Goal: Book appointment/travel/reservation

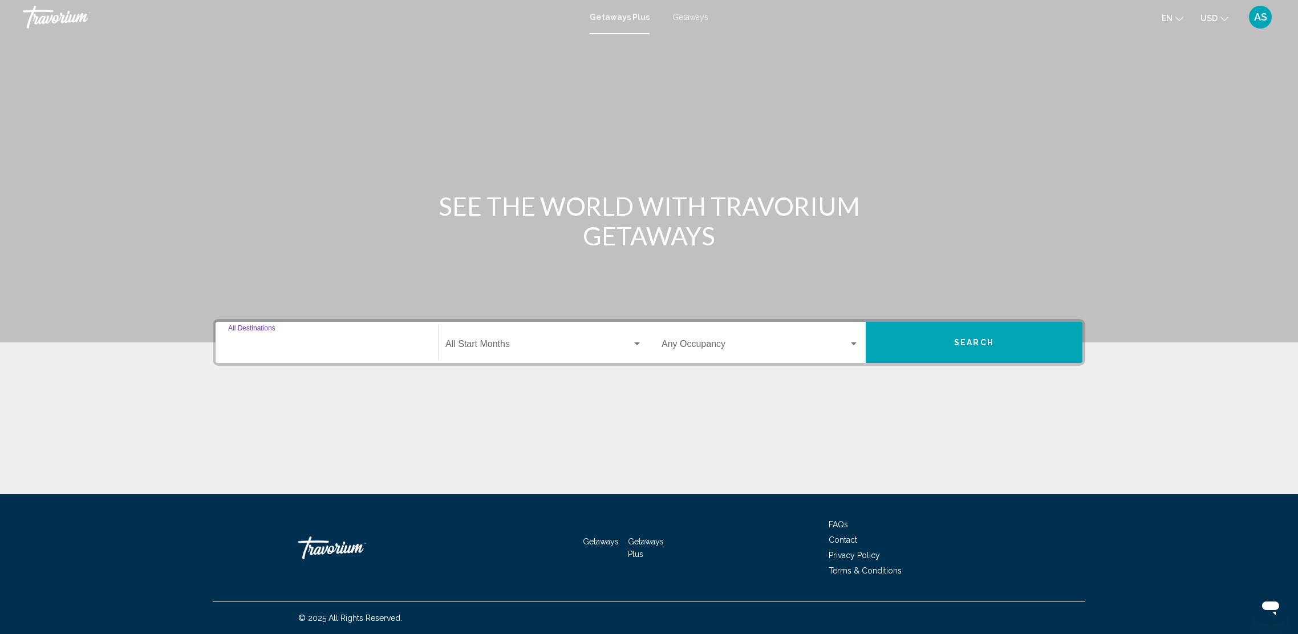
click at [358, 346] on input "Destination All Destinations" at bounding box center [326, 346] width 197 height 10
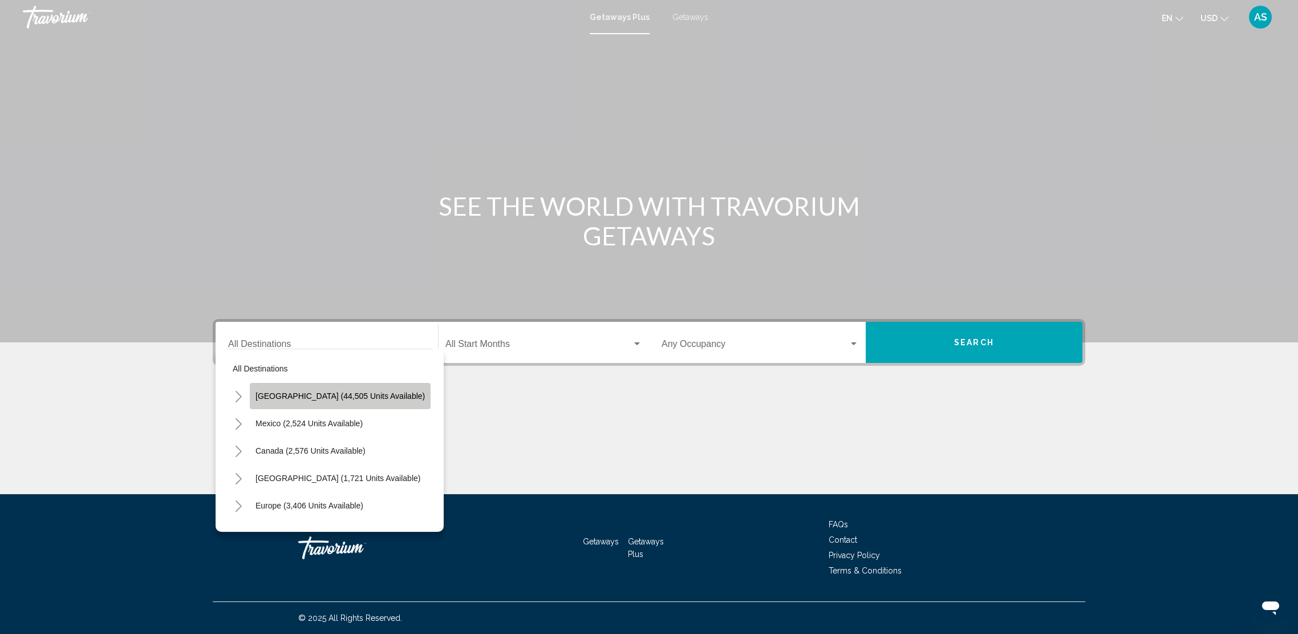
click at [351, 392] on span "[GEOGRAPHIC_DATA] (44,505 units available)" at bounding box center [339, 395] width 169 height 9
type input "**********"
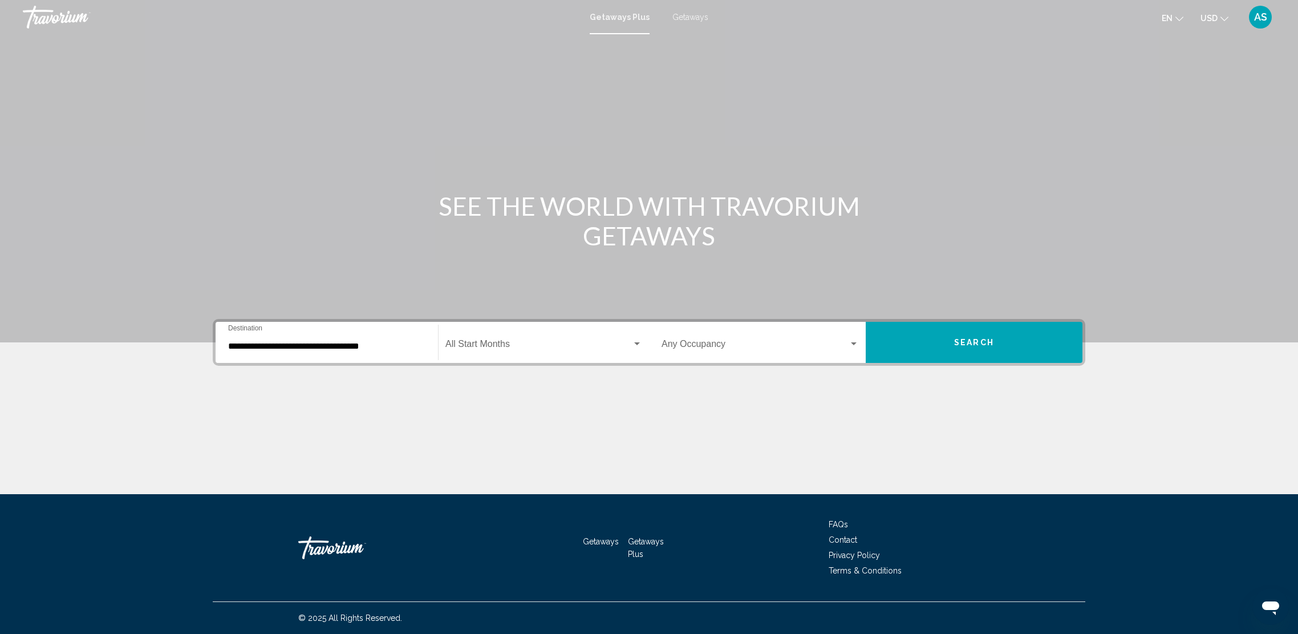
click at [498, 339] on div "Start Month All Start Months" at bounding box center [543, 342] width 197 height 36
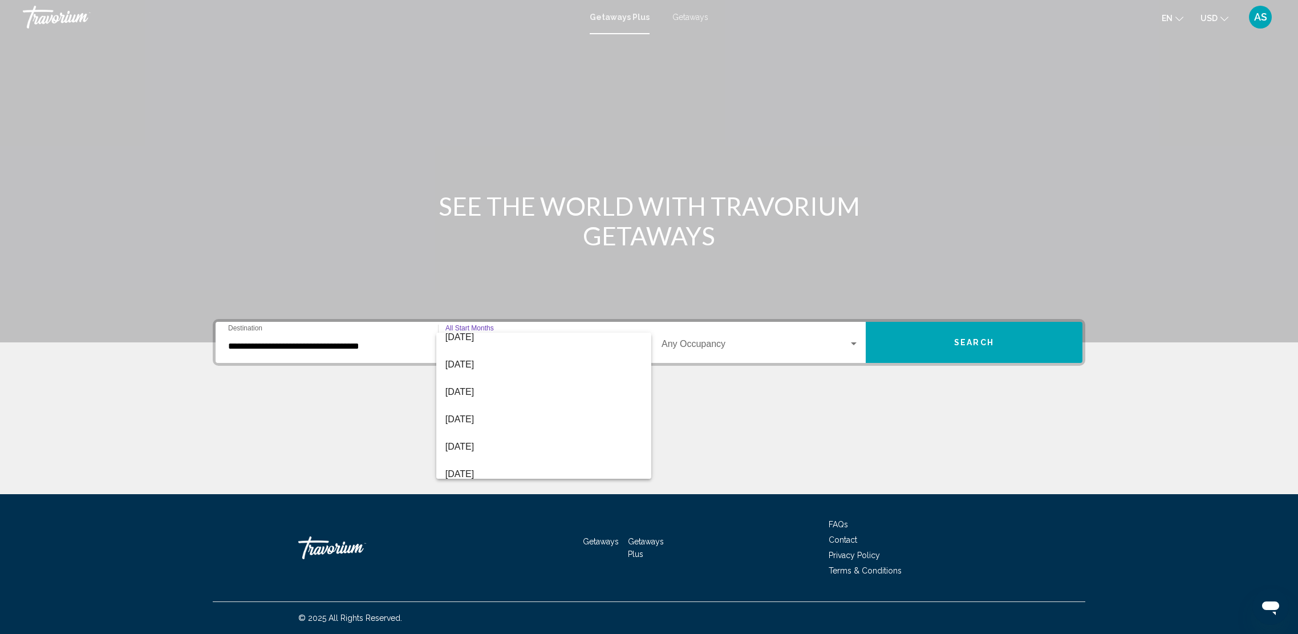
scroll to position [77, 0]
click at [506, 432] on span "[DATE]" at bounding box center [543, 433] width 197 height 27
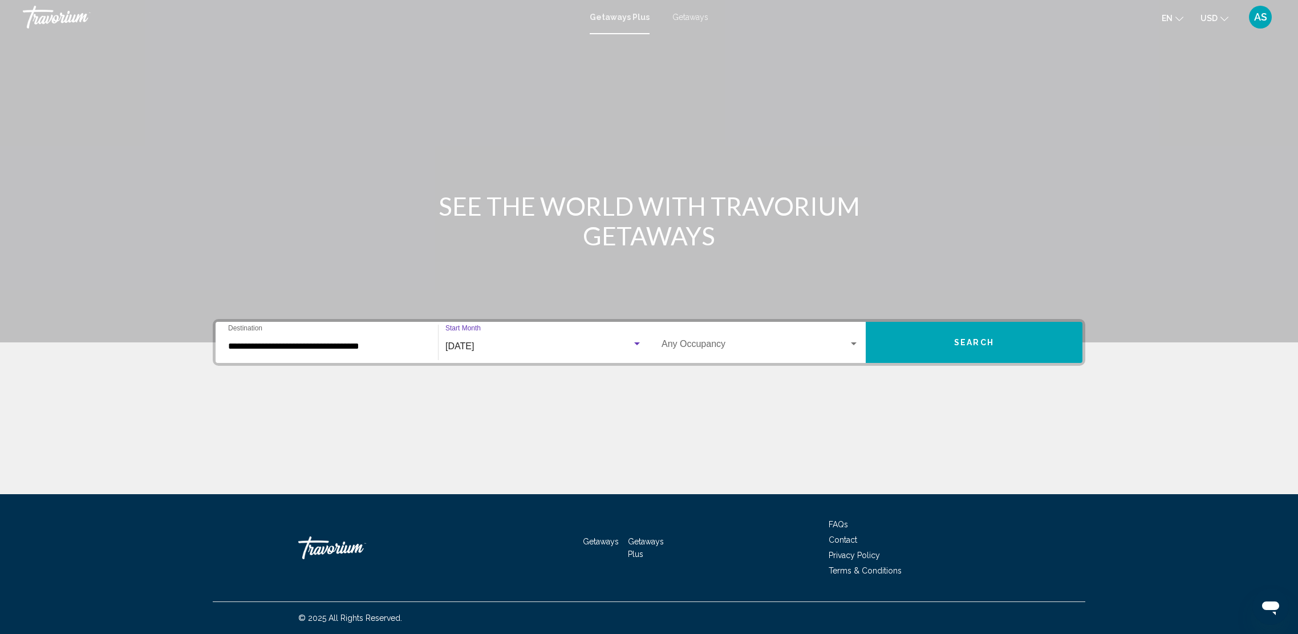
click at [741, 340] on div "Occupancy Any Occupancy" at bounding box center [760, 342] width 197 height 36
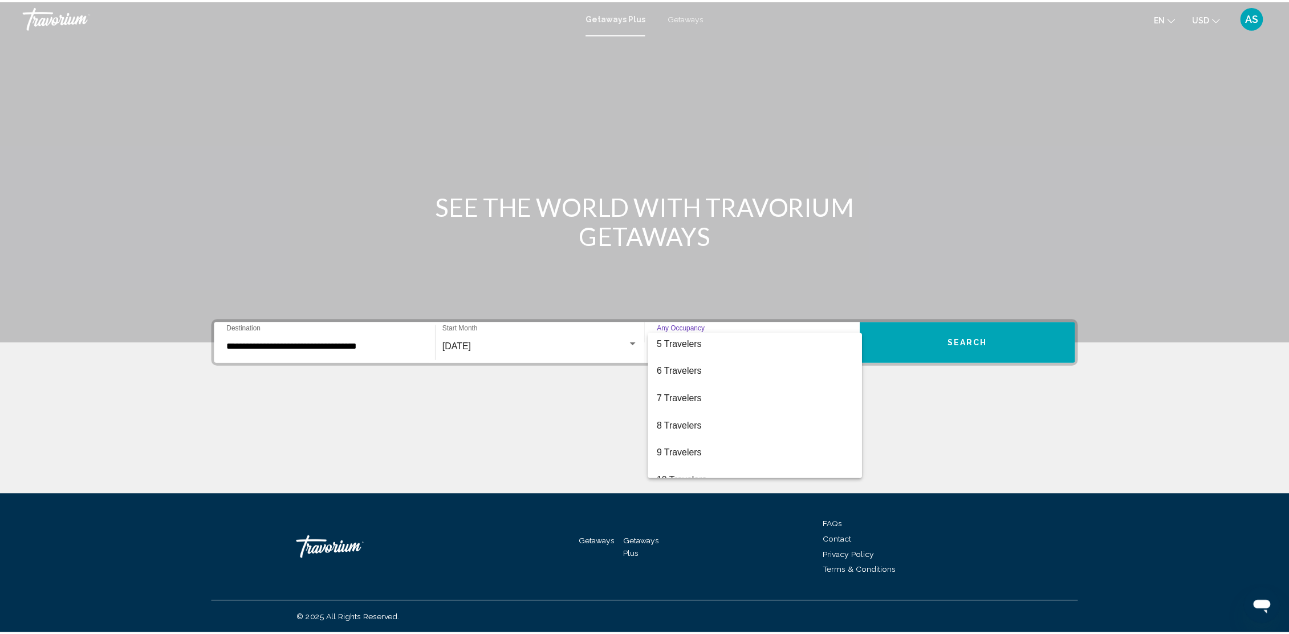
scroll to position [124, 0]
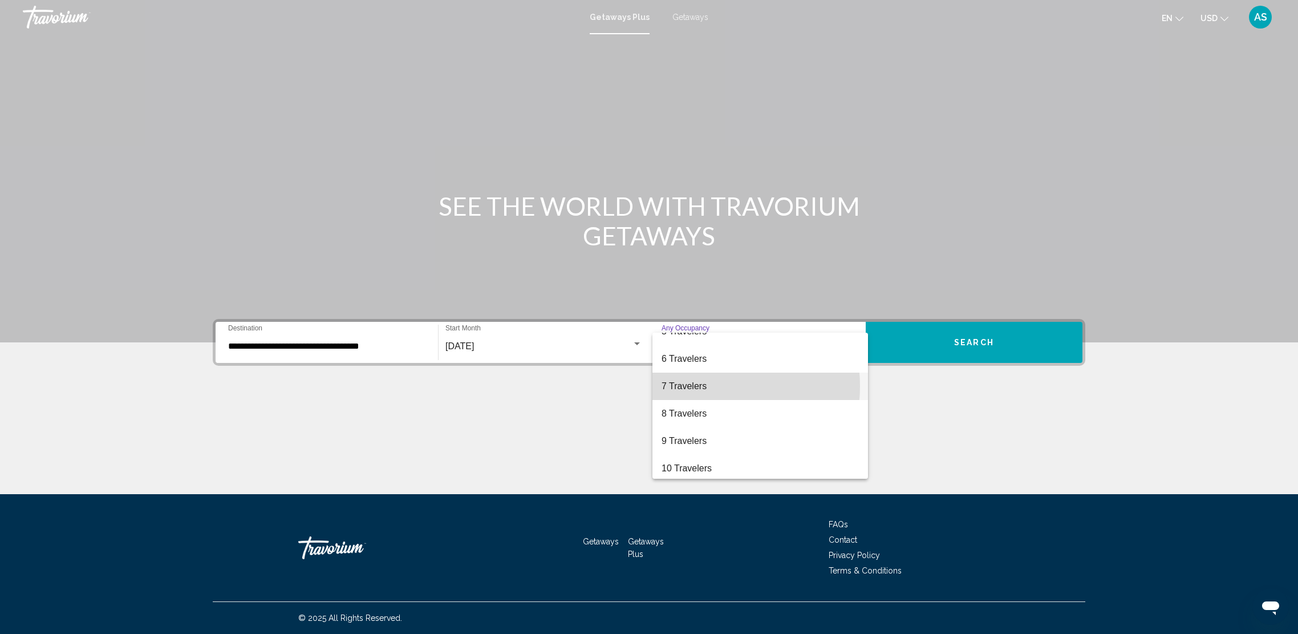
click at [693, 386] on span "7 Travelers" at bounding box center [760, 385] width 197 height 27
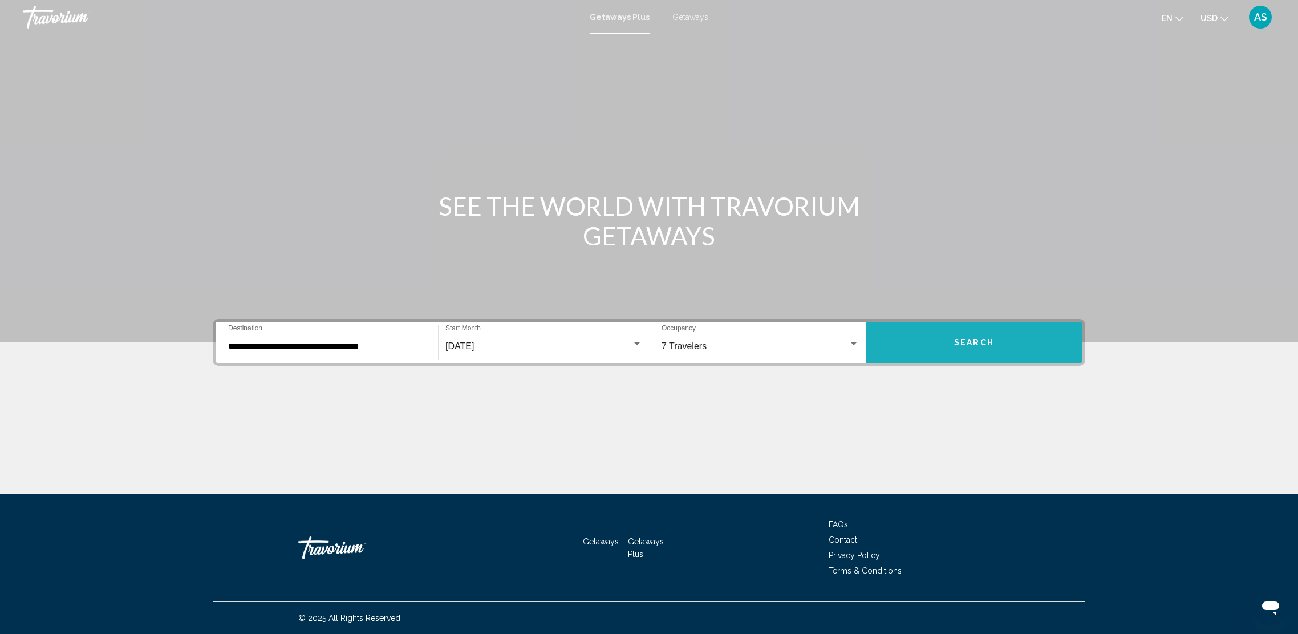
click at [964, 342] on span "Search" at bounding box center [974, 342] width 40 height 9
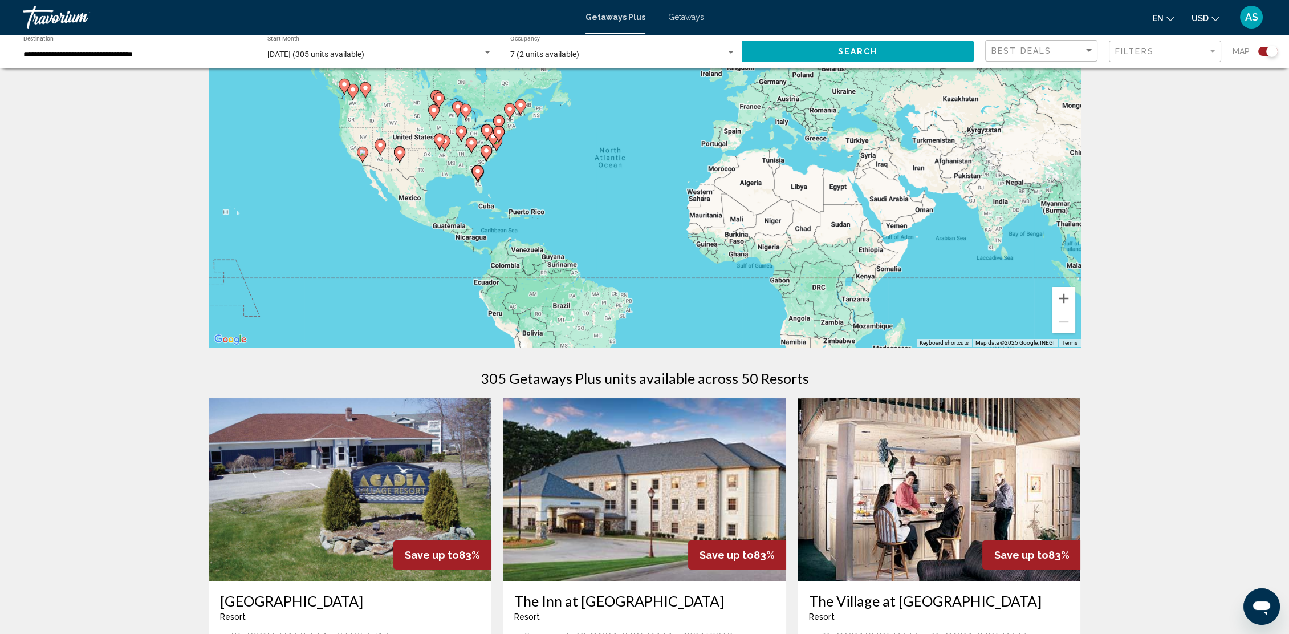
scroll to position [21, 0]
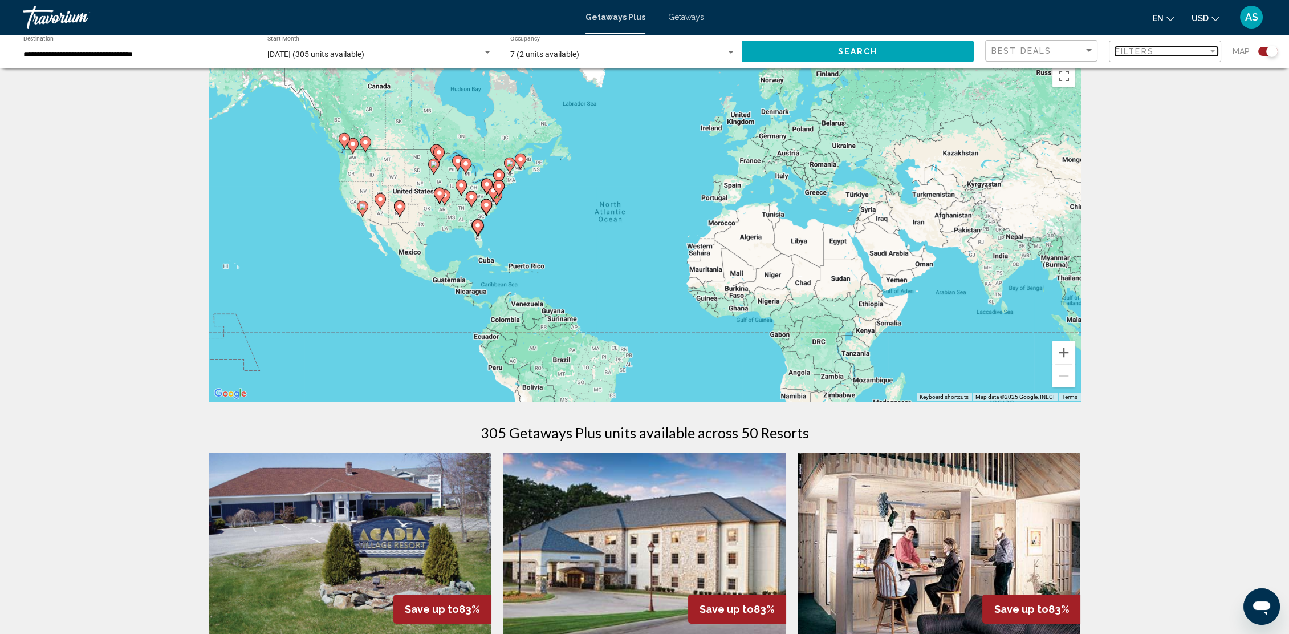
click at [1145, 51] on span "Filters" at bounding box center [1134, 51] width 39 height 9
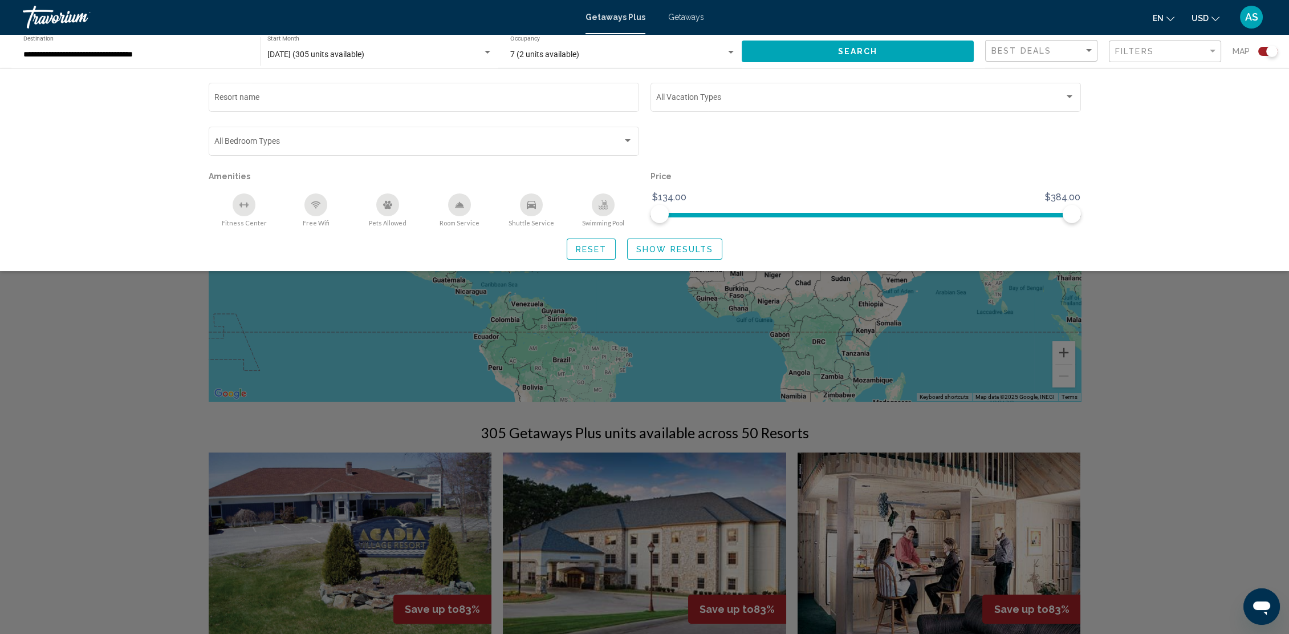
click at [1216, 17] on icon "Change currency" at bounding box center [1216, 19] width 8 height 8
click at [1187, 117] on button "AUD (A$)" at bounding box center [1183, 119] width 58 height 15
click at [1197, 364] on div "Search widget" at bounding box center [644, 402] width 1289 height 462
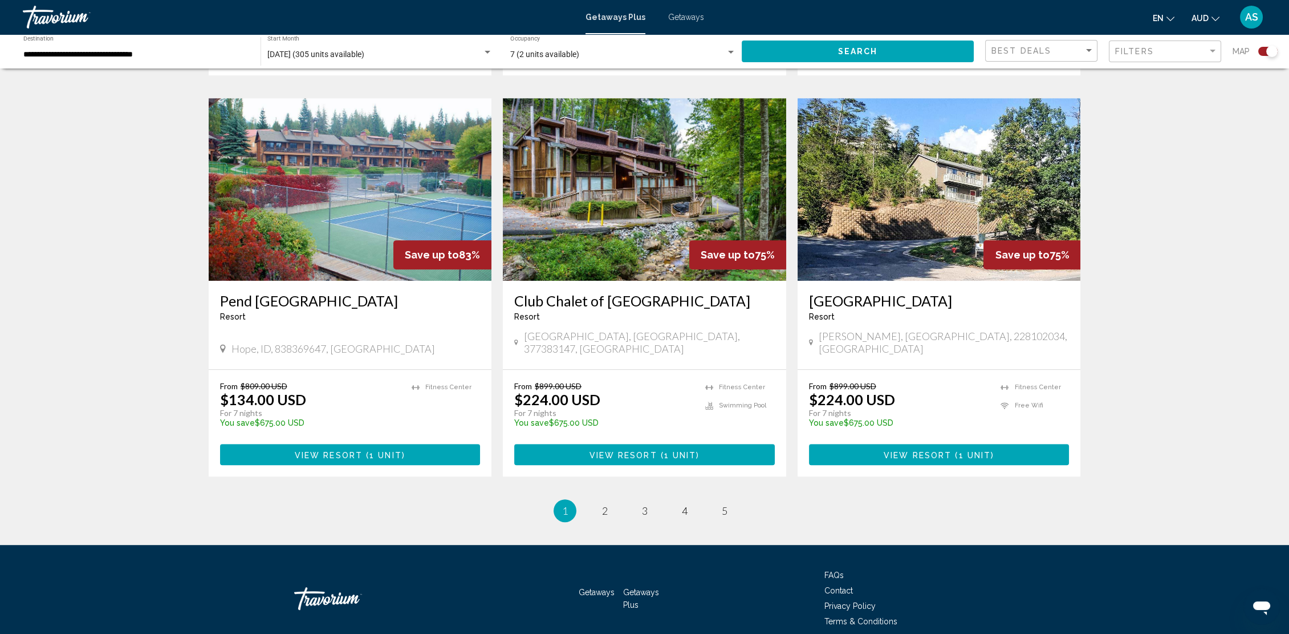
scroll to position [1613, 0]
click at [605, 504] on span "2" at bounding box center [605, 510] width 6 height 13
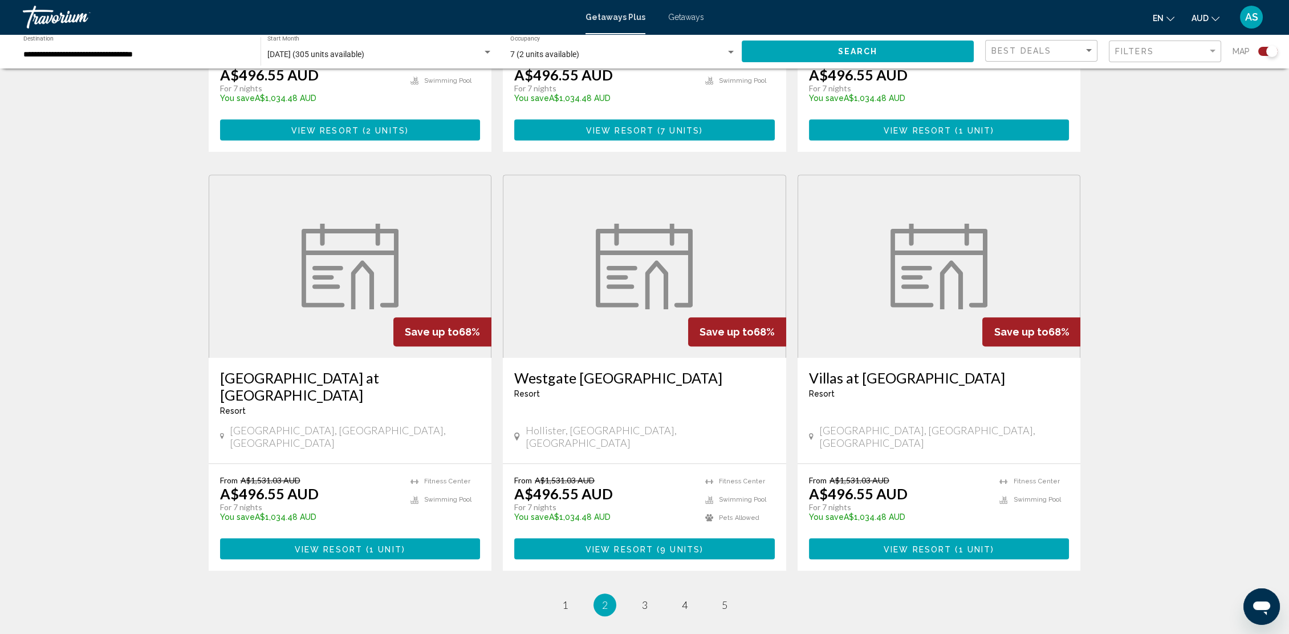
scroll to position [1581, 0]
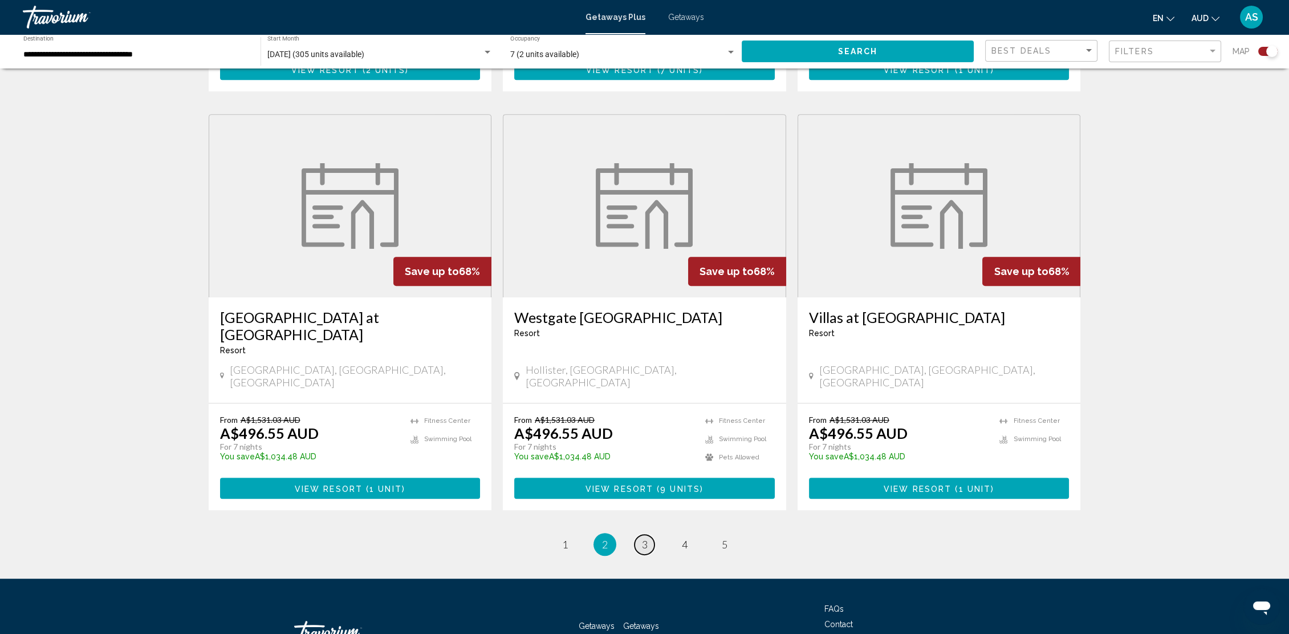
click at [644, 538] on span "3" at bounding box center [645, 544] width 6 height 13
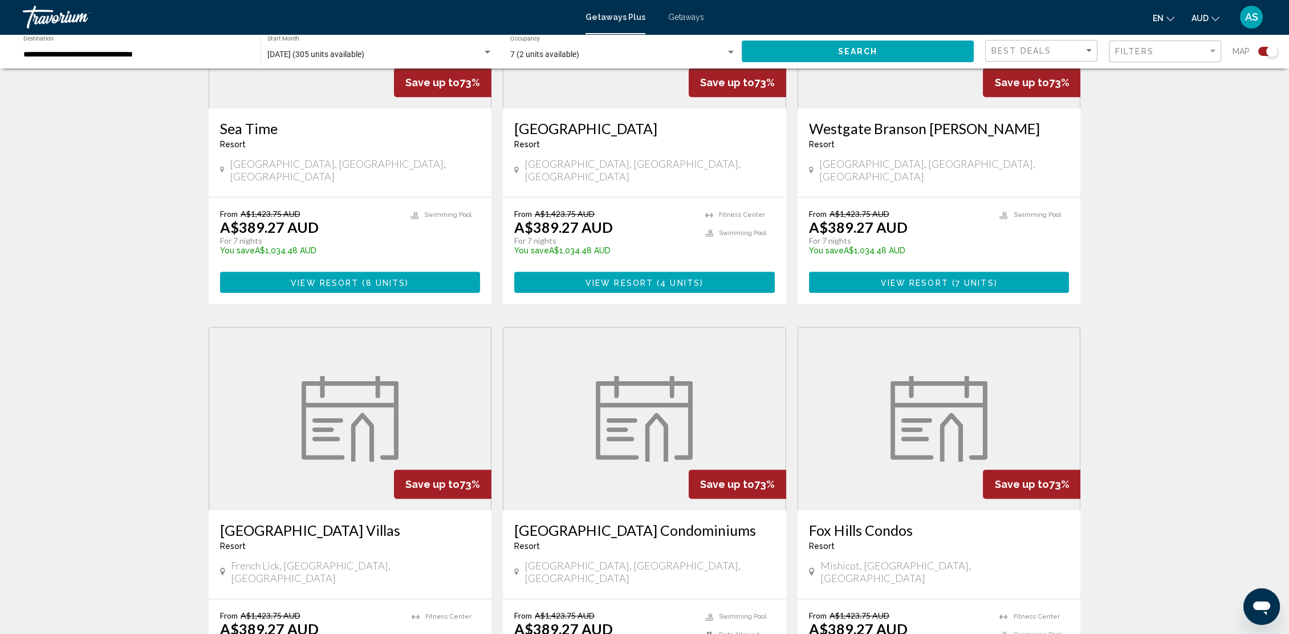
scroll to position [1520, 0]
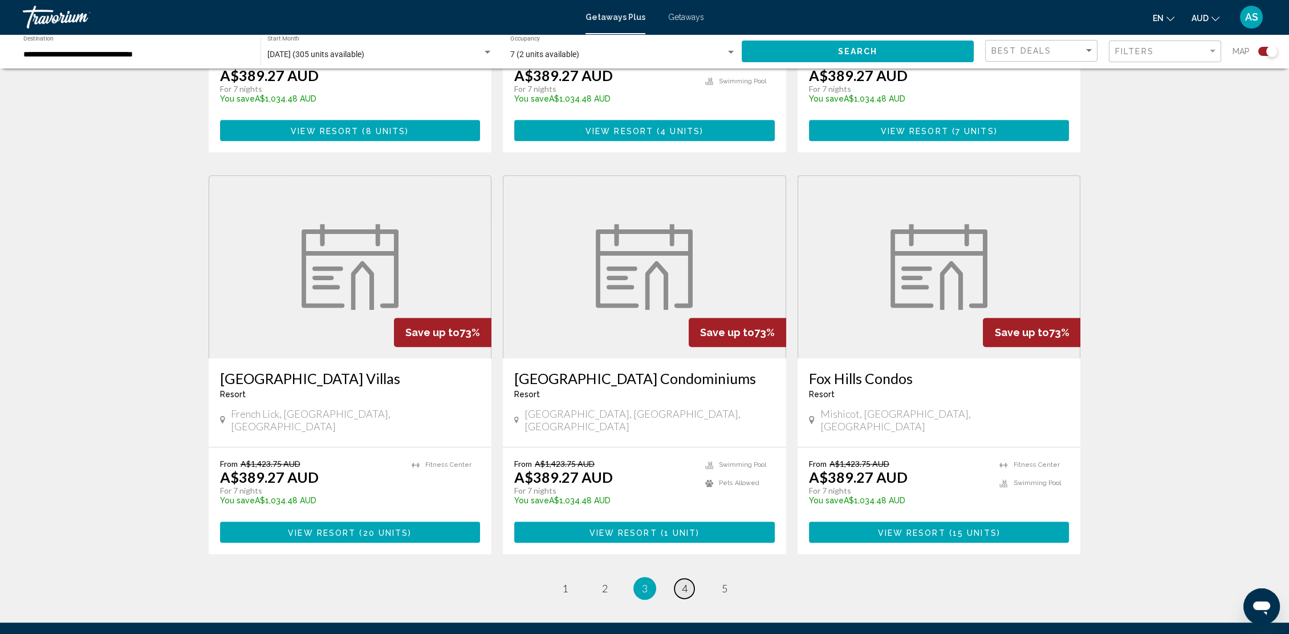
click at [683, 582] on span "4" at bounding box center [685, 588] width 6 height 13
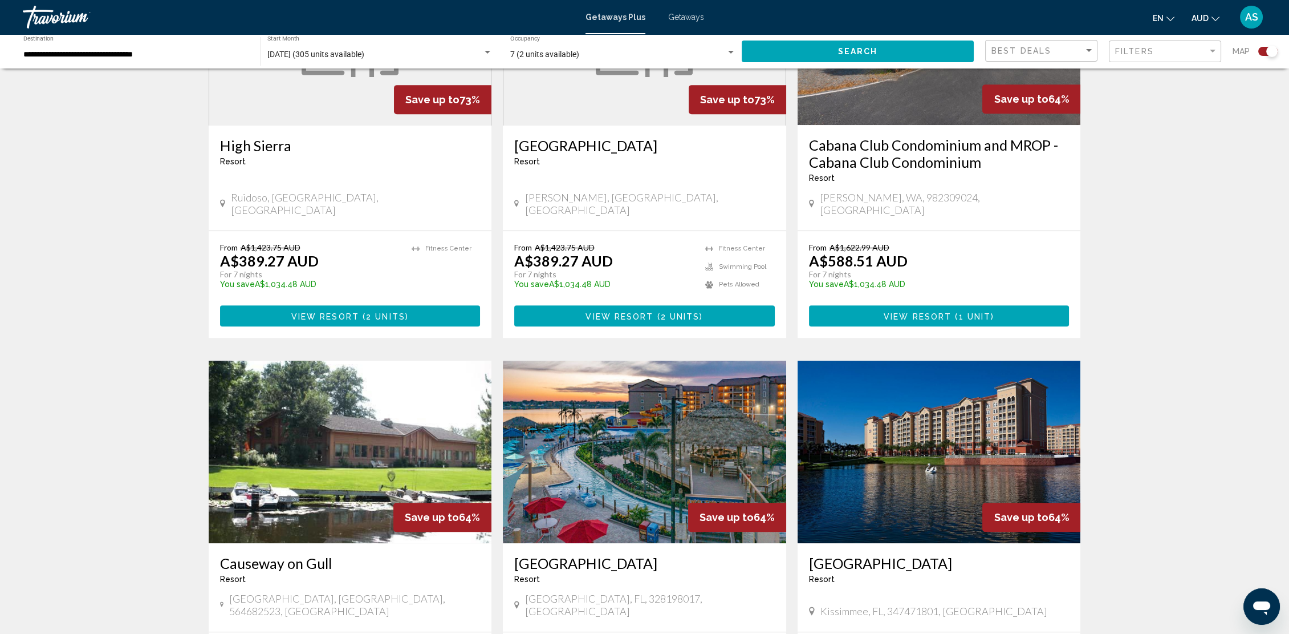
scroll to position [1520, 0]
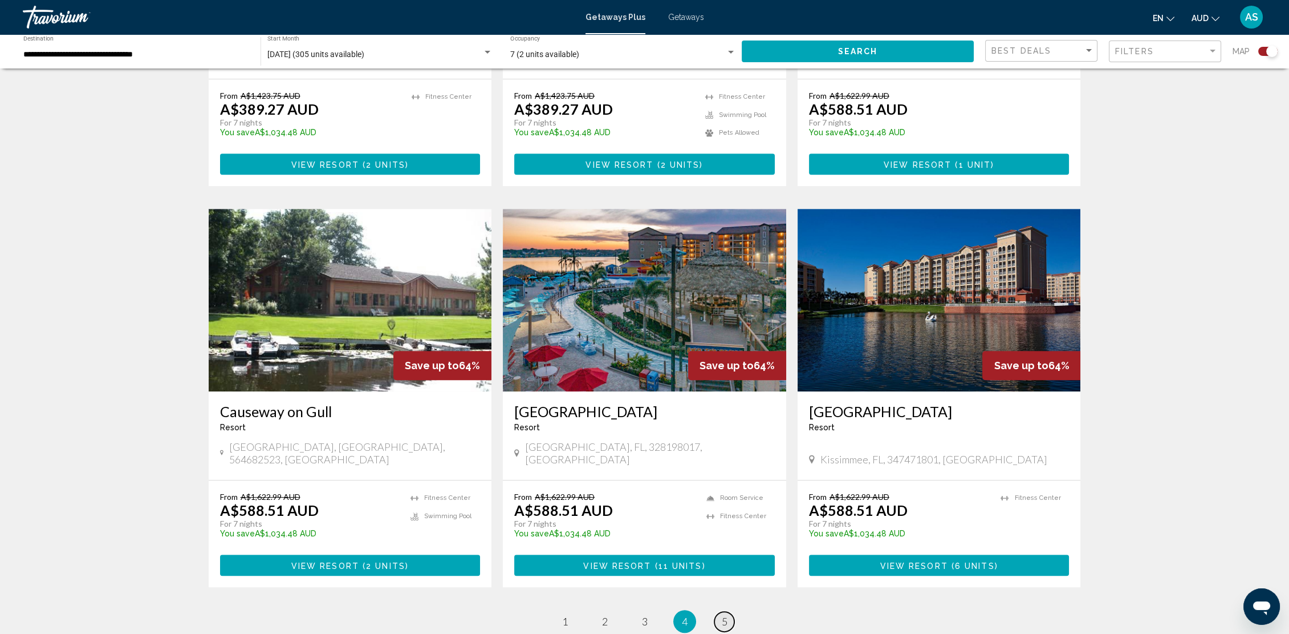
click at [724, 615] on span "5" at bounding box center [725, 621] width 6 height 13
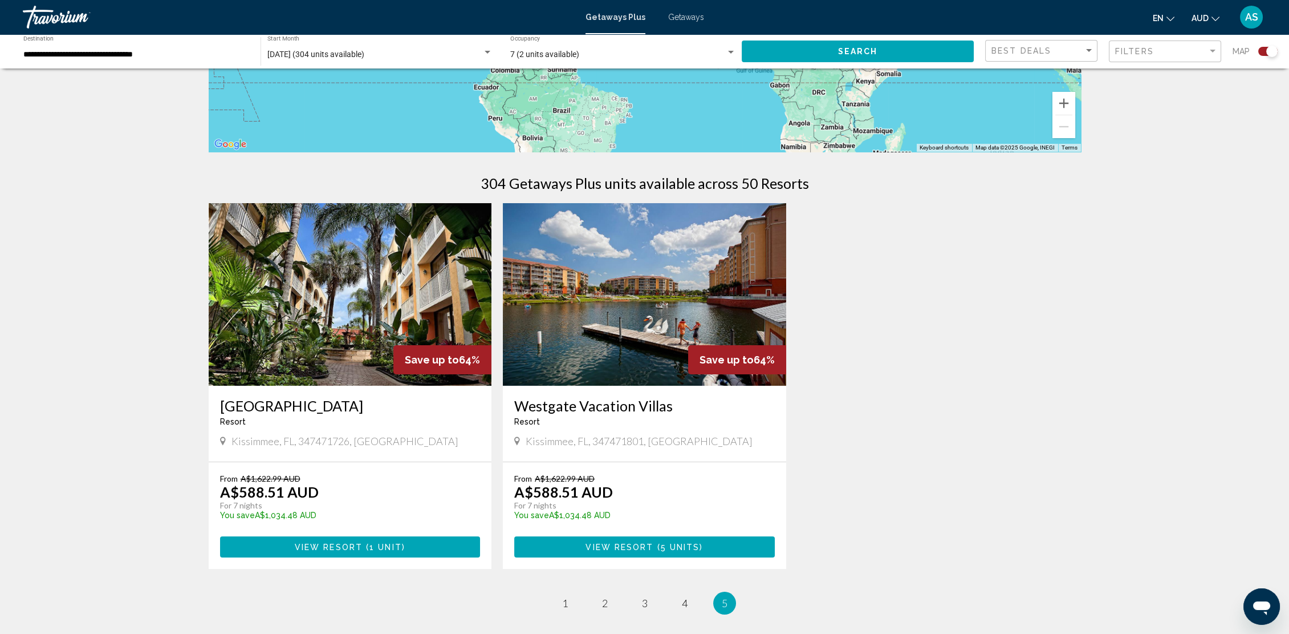
scroll to position [413, 0]
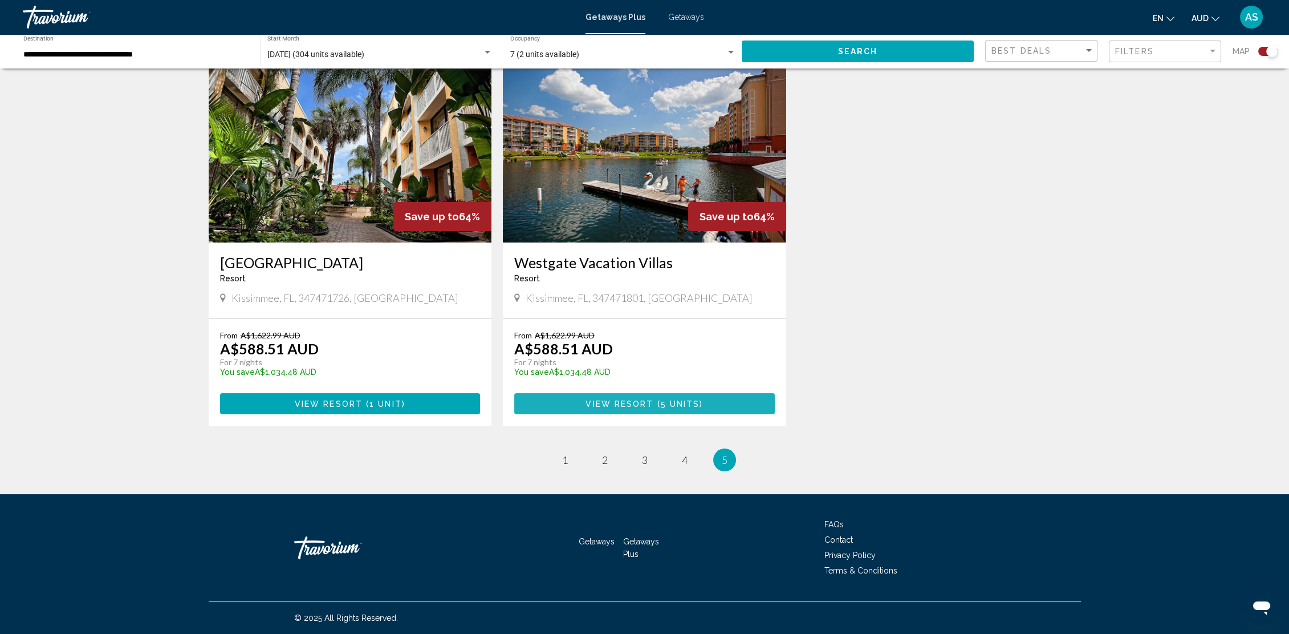
click at [674, 404] on span "5 units" at bounding box center [680, 403] width 39 height 9
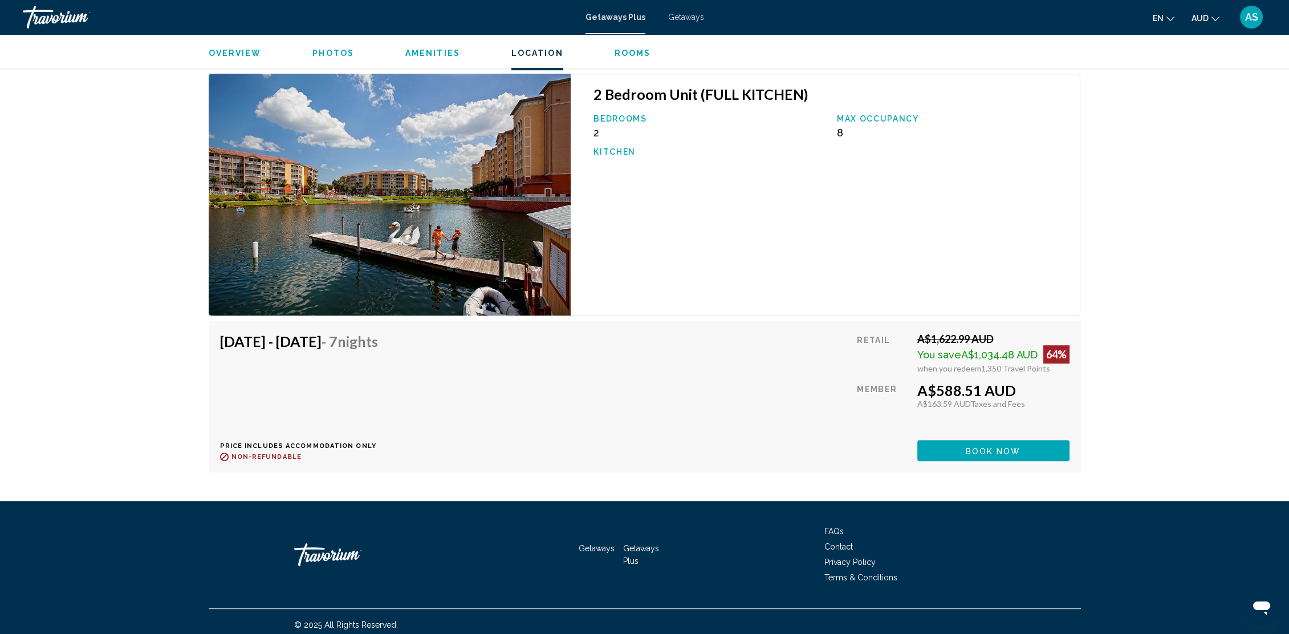
scroll to position [1521, 0]
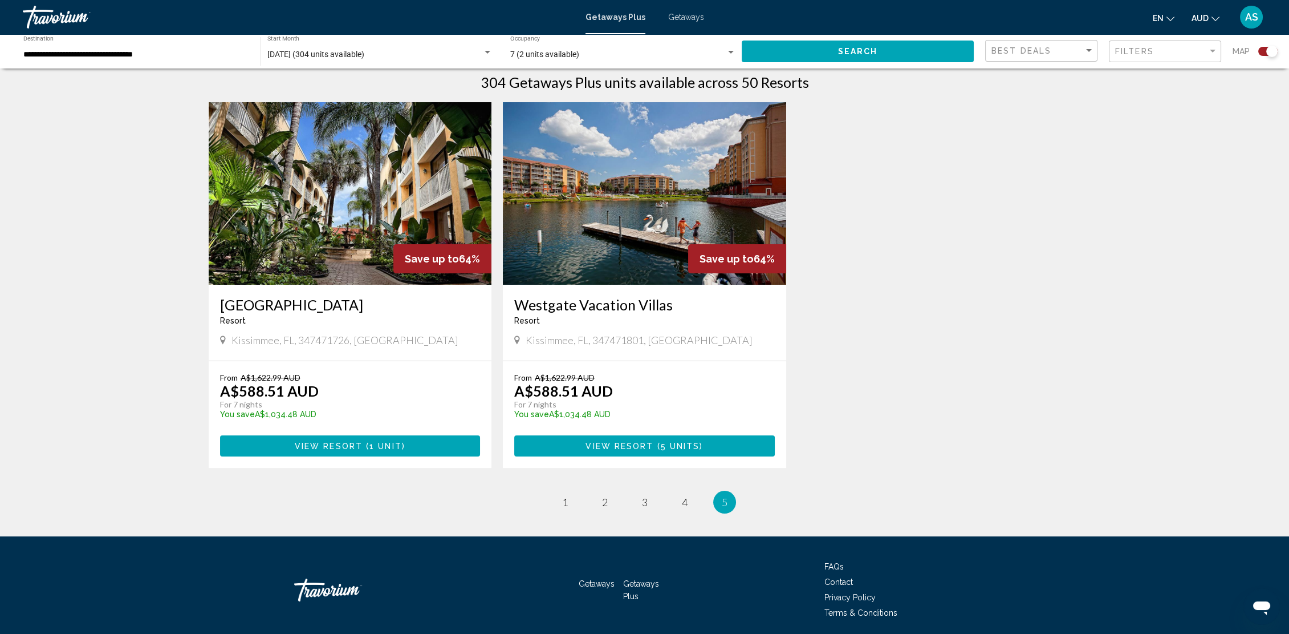
scroll to position [413, 0]
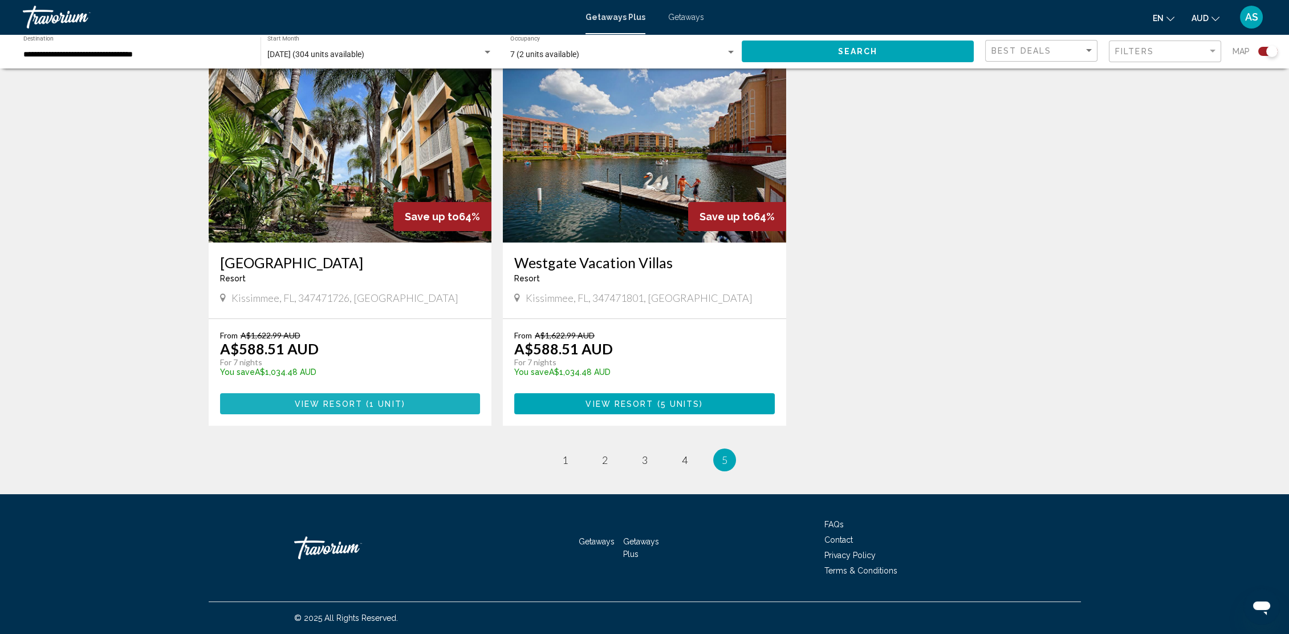
click at [374, 399] on span "View Resort ( 1 unit )" at bounding box center [350, 403] width 111 height 9
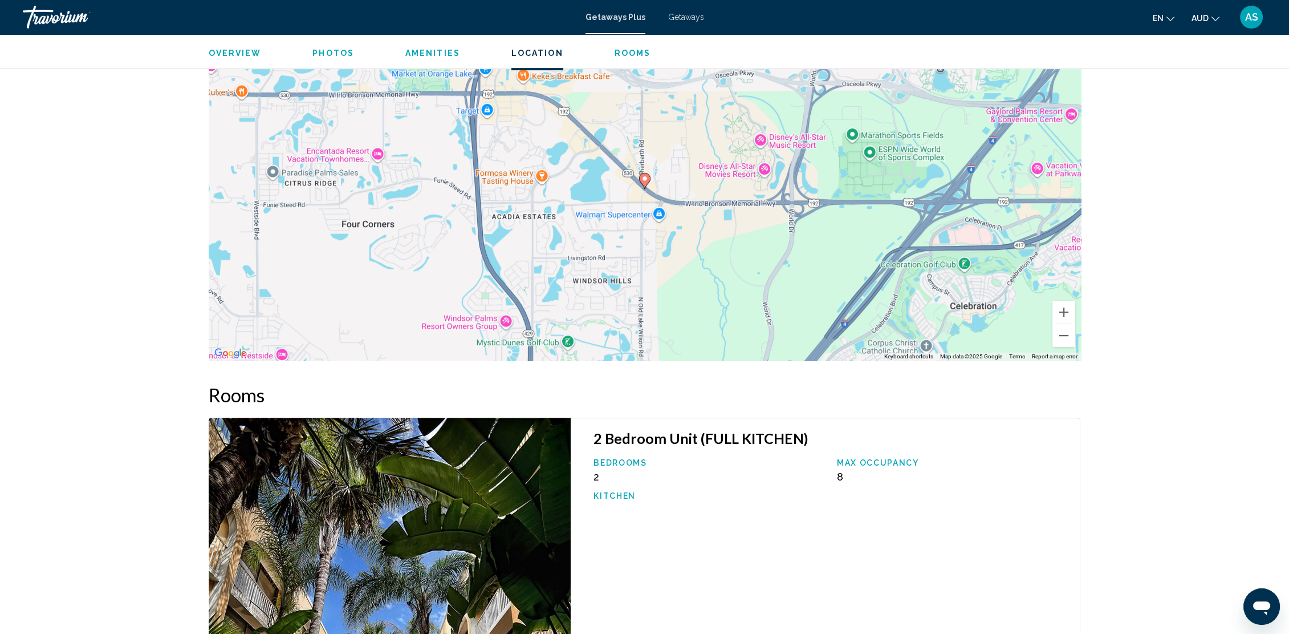
scroll to position [1521, 0]
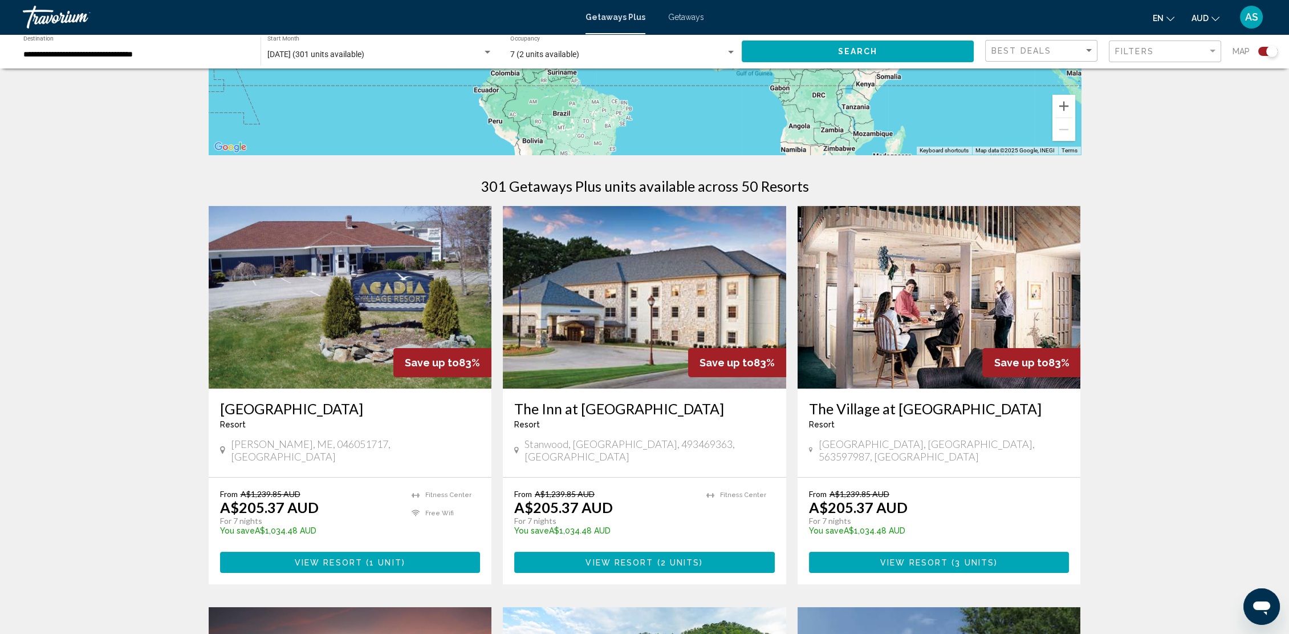
scroll to position [456, 0]
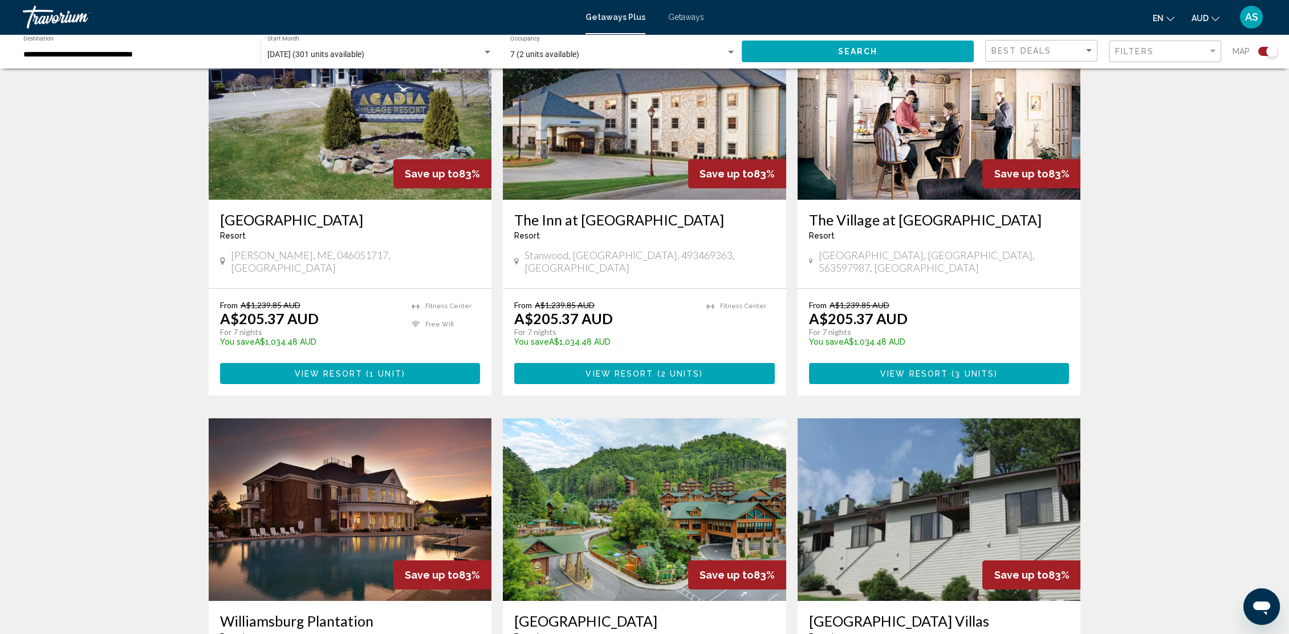
click at [1248, 8] on div "AS" at bounding box center [1251, 17] width 23 height 23
click at [1196, 123] on button "Sign Out" at bounding box center [1175, 125] width 43 height 15
